Goal: Task Accomplishment & Management: Manage account settings

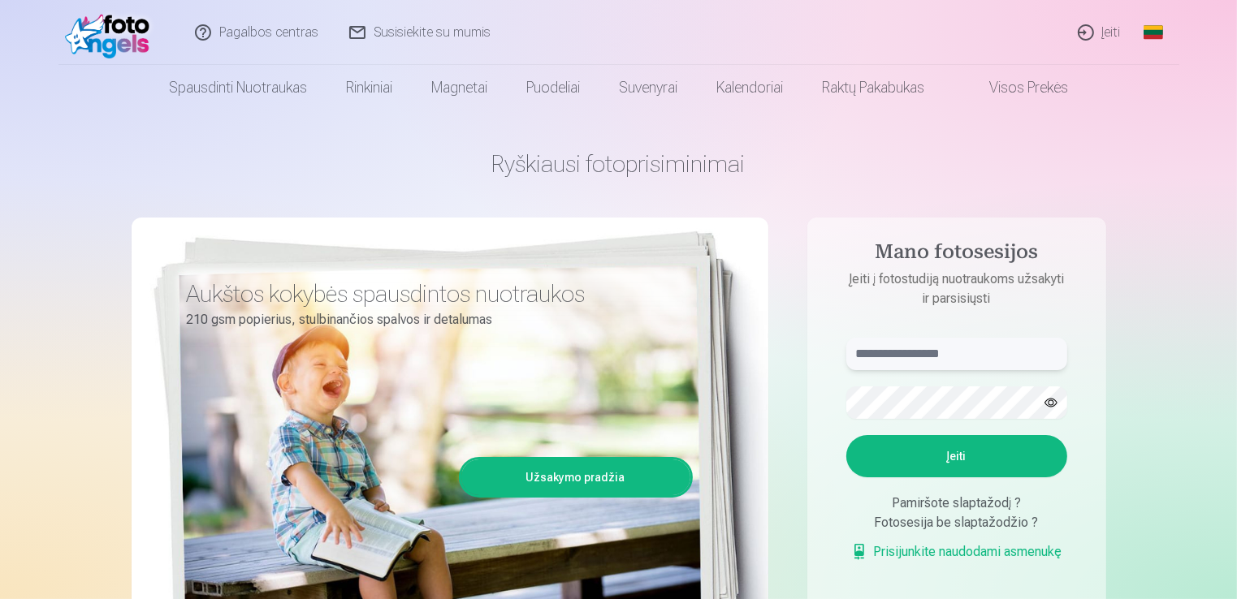
click at [925, 349] on input "text" at bounding box center [956, 354] width 221 height 32
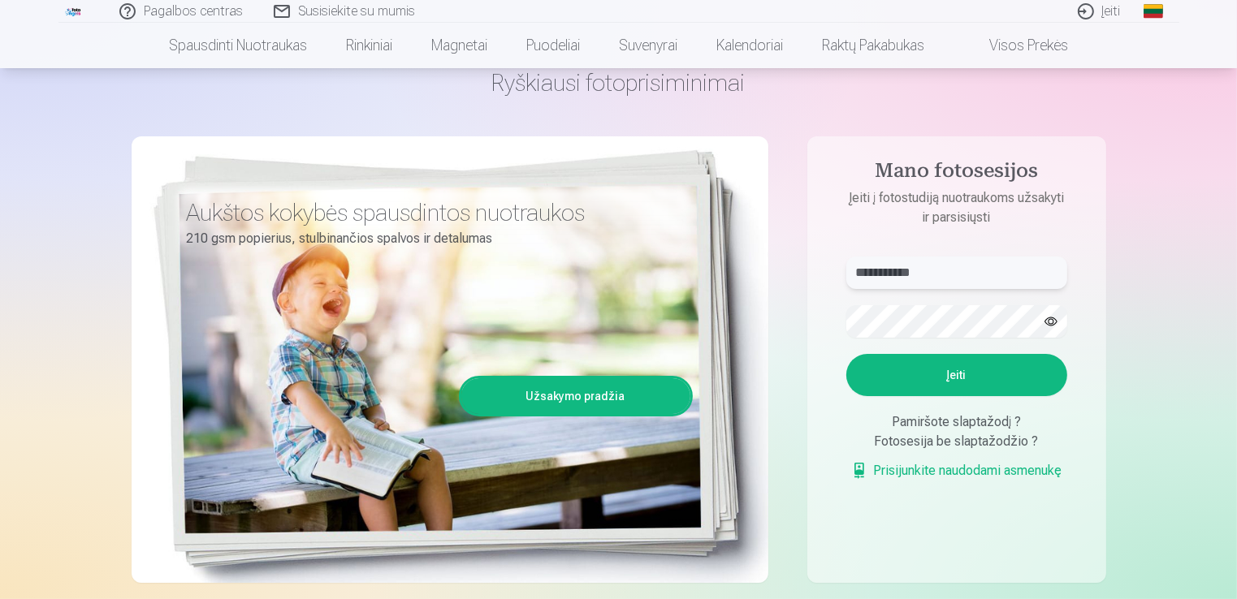
type input "**********"
click at [922, 404] on form "**********" at bounding box center [956, 377] width 253 height 240
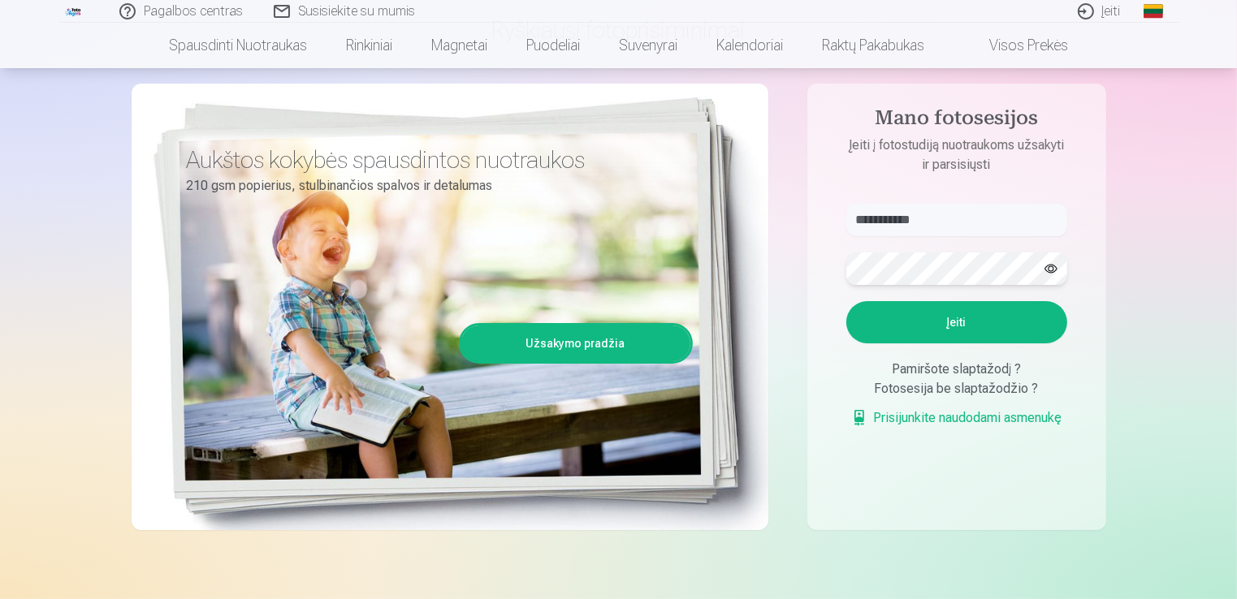
scroll to position [162, 0]
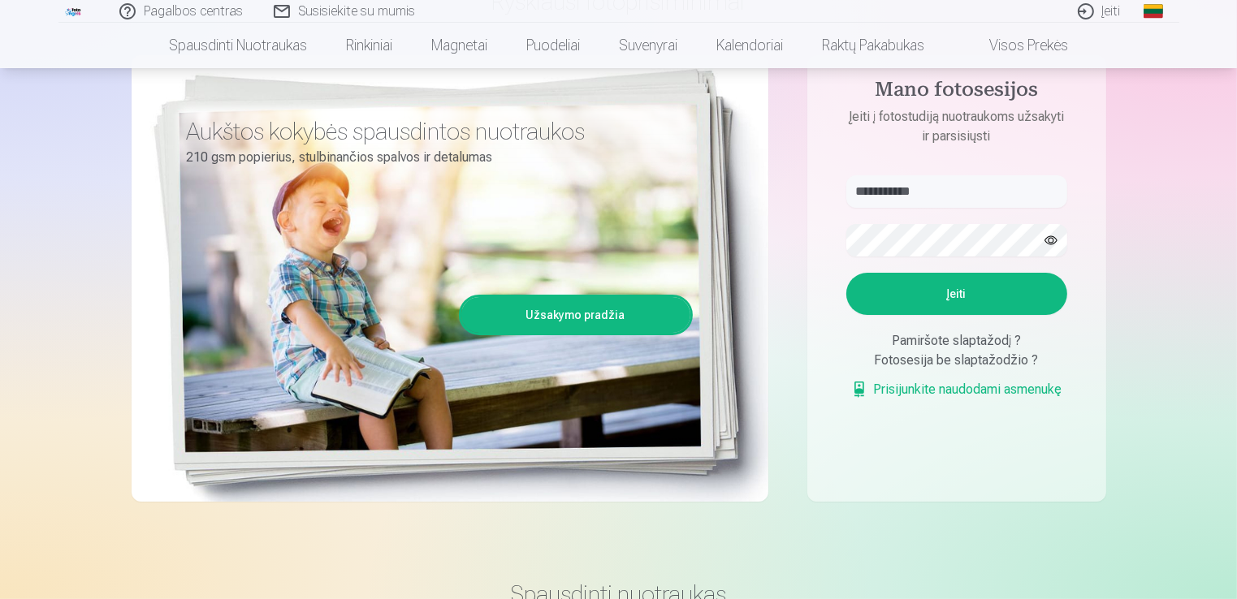
click at [974, 294] on button "Įeiti" at bounding box center [956, 294] width 221 height 42
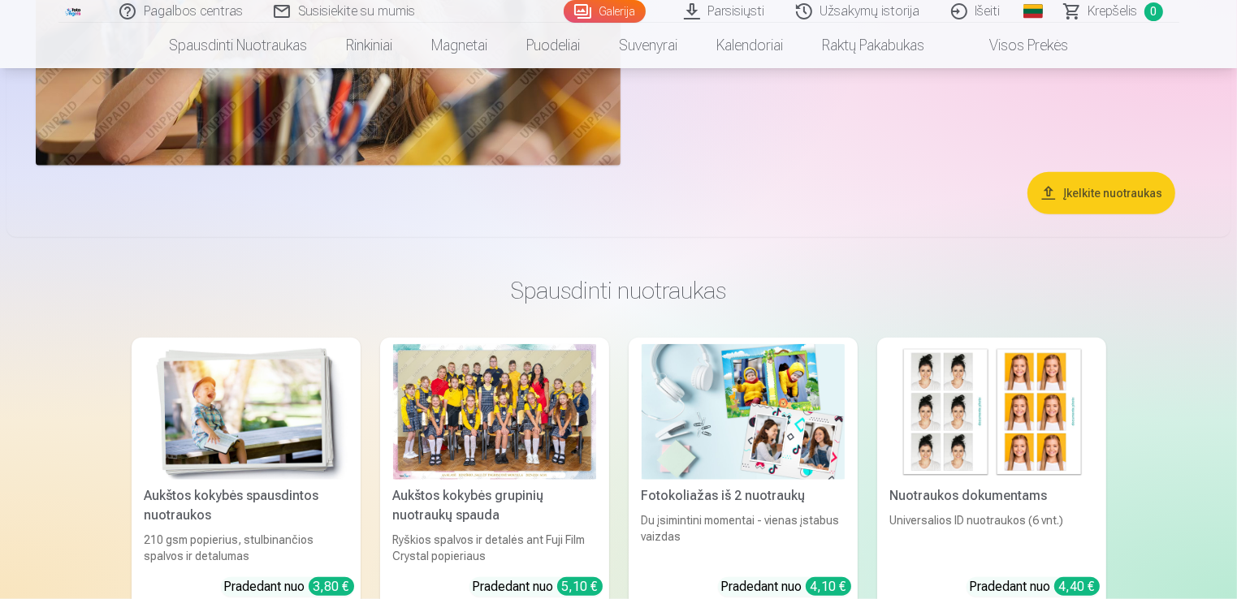
scroll to position [7686, 0]
click at [598, 4] on link "Galerija" at bounding box center [604, 11] width 82 height 23
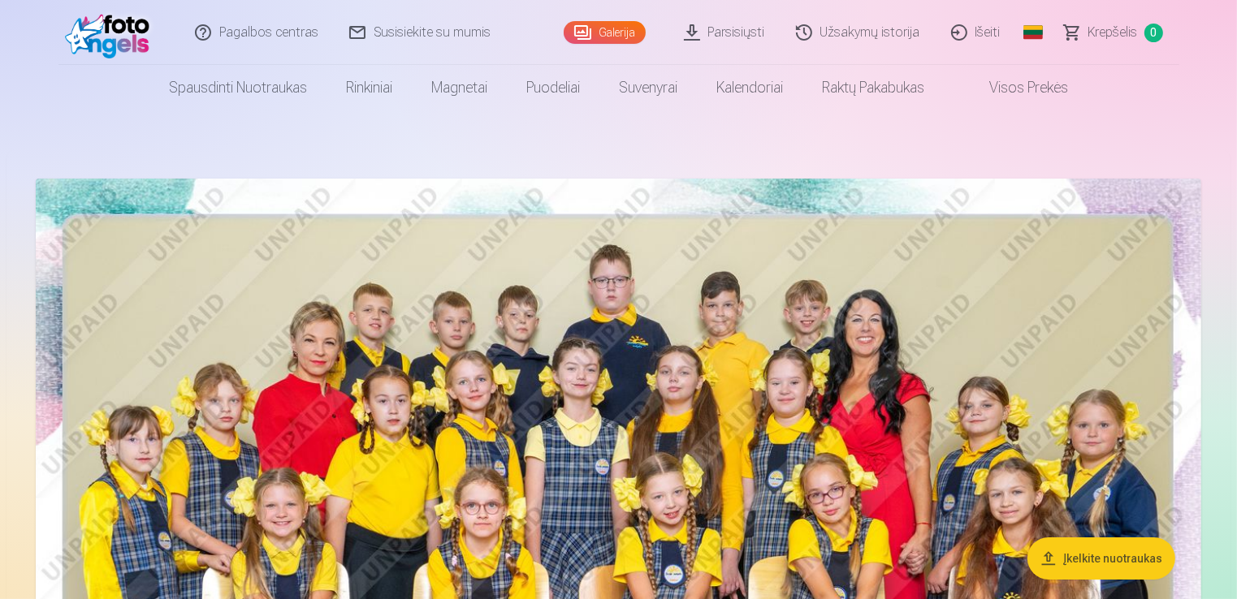
click at [1227, 57] on header "Pagalbos centras Susisiekite su mumis Galerija Parsisiųsti Užsakymų istorija Iš…" at bounding box center [618, 55] width 1237 height 110
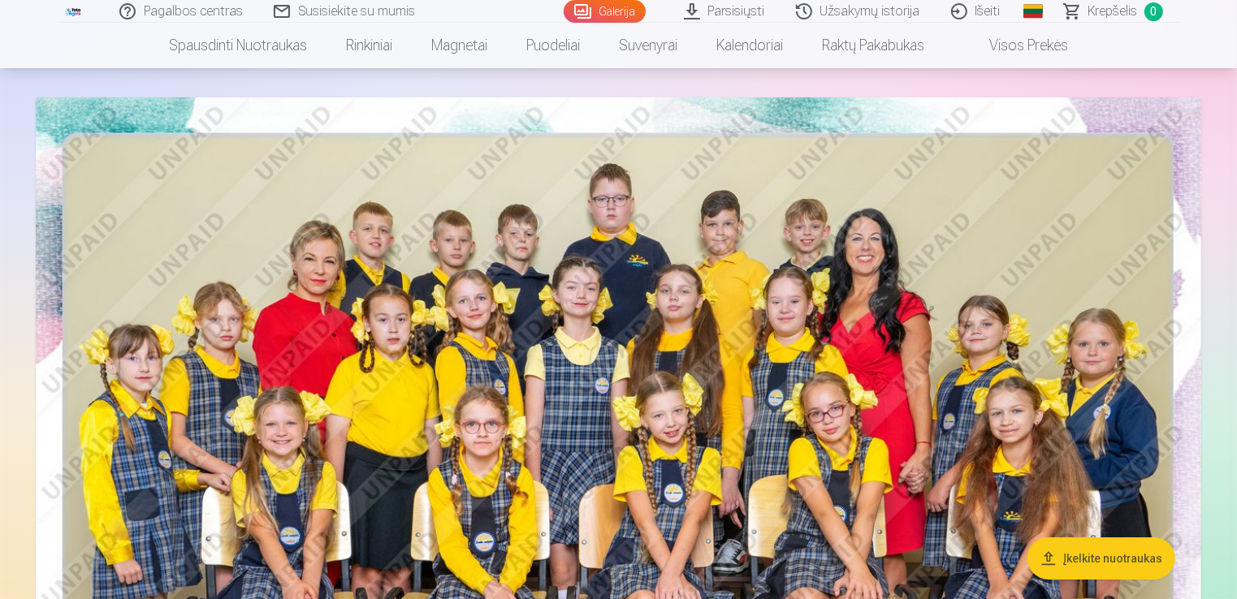
scroll to position [406, 0]
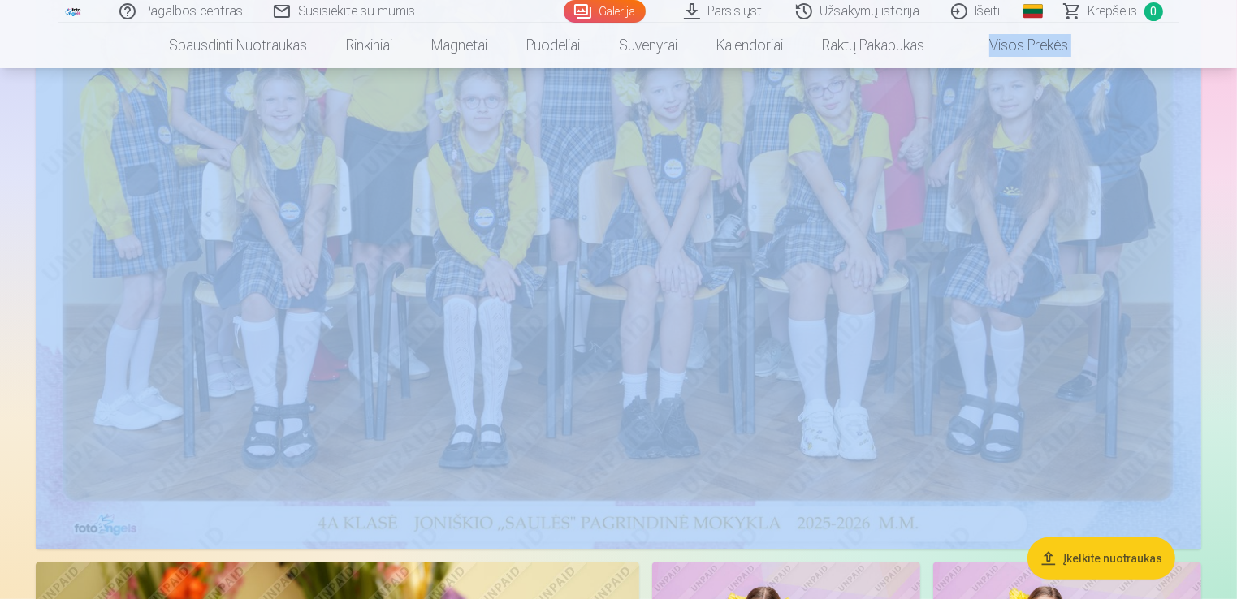
drag, startPoint x: 1236, startPoint y: 37, endPoint x: 1238, endPoint y: 20, distance: 17.2
click at [1218, 47] on nav "Spausdinti nuotraukas Aukštos kokybės spausdintos nuotraukos 210 gsm popierius,…" at bounding box center [618, 45] width 1237 height 45
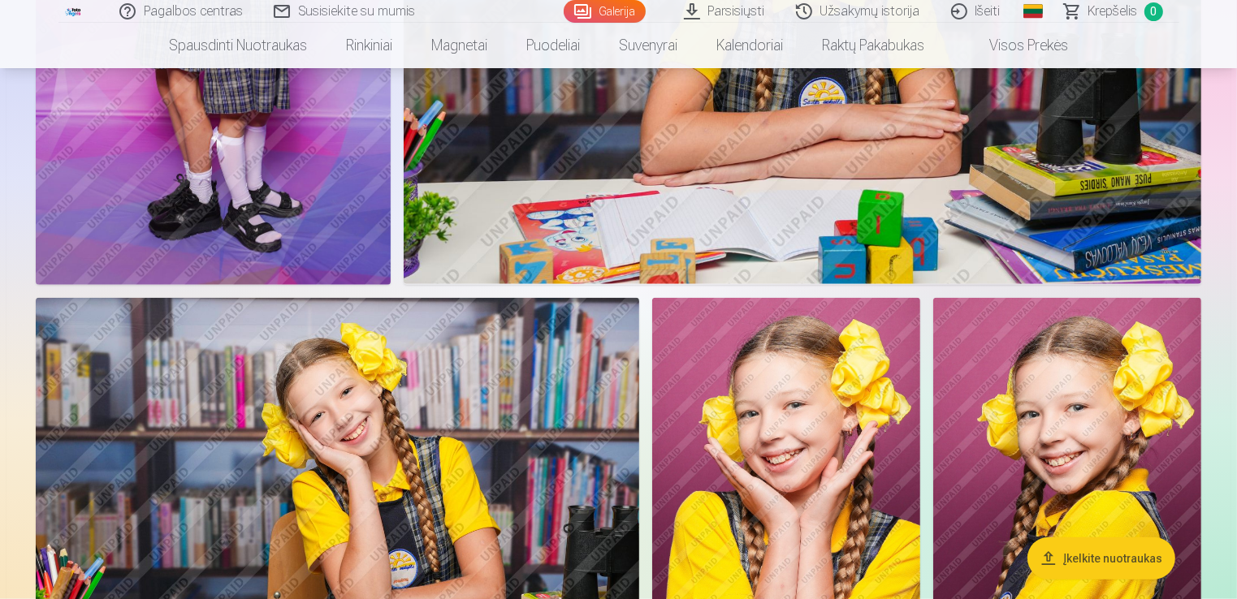
scroll to position [922, 0]
